Goal: Task Accomplishment & Management: Use online tool/utility

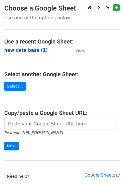
click at [27, 50] on strong "new data base (1)" at bounding box center [25, 50] width 43 height 5
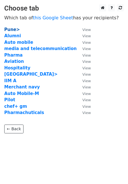
click at [9, 27] on strong "Pune>" at bounding box center [12, 29] width 16 height 5
click at [14, 32] on strong "Pune>" at bounding box center [12, 29] width 16 height 5
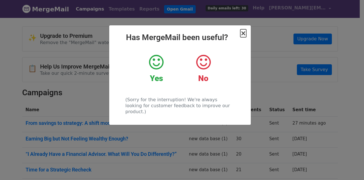
click at [242, 33] on span "×" at bounding box center [243, 33] width 6 height 8
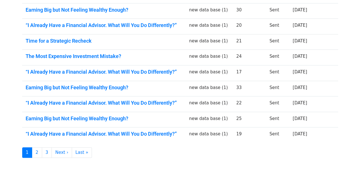
scroll to position [129, 0]
click at [106, 84] on link "Earning Big but Not Feeling Wealthy Enough?" at bounding box center [104, 87] width 157 height 6
click at [48, 147] on link "3" at bounding box center [47, 152] width 10 height 11
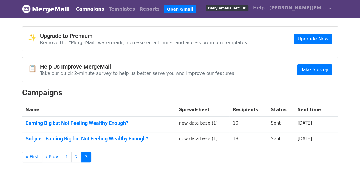
click at [128, 133] on td "Subject: Earning Big but Not Feeling Wealthy Enough?" at bounding box center [98, 139] width 153 height 15
click at [128, 136] on link "Subject: Earning Big but Not Feeling Wealthy Enough?" at bounding box center [99, 139] width 146 height 6
click at [96, 123] on link "Earning Big but Not Feeling Wealthy Enough?" at bounding box center [99, 123] width 146 height 6
click at [66, 152] on link "1" at bounding box center [67, 157] width 10 height 11
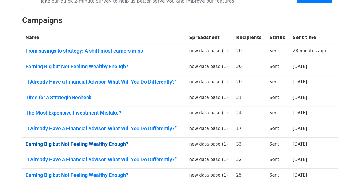
scroll to position [72, 0]
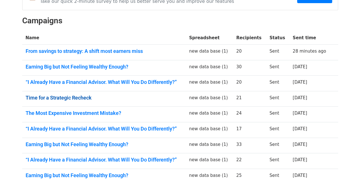
click at [84, 97] on link "Time for a Strategic Recheck" at bounding box center [104, 98] width 157 height 6
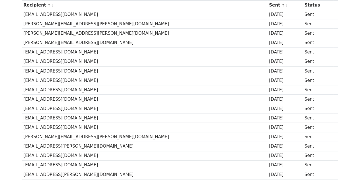
scroll to position [85, 0]
